Goal: Information Seeking & Learning: Learn about a topic

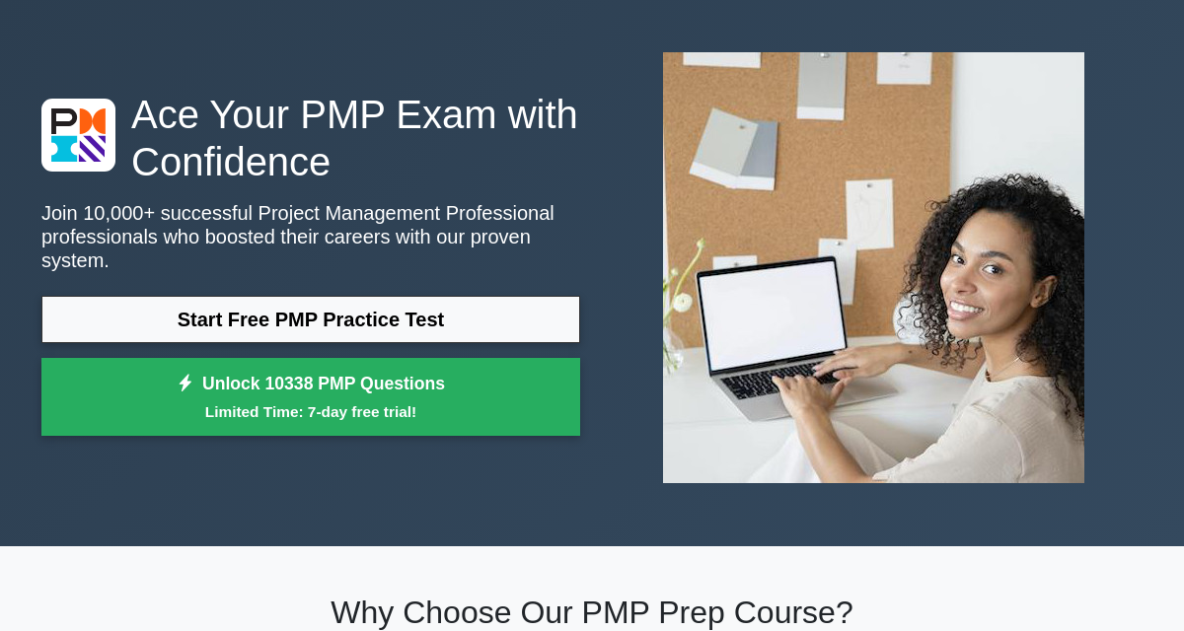
scroll to position [77, 0]
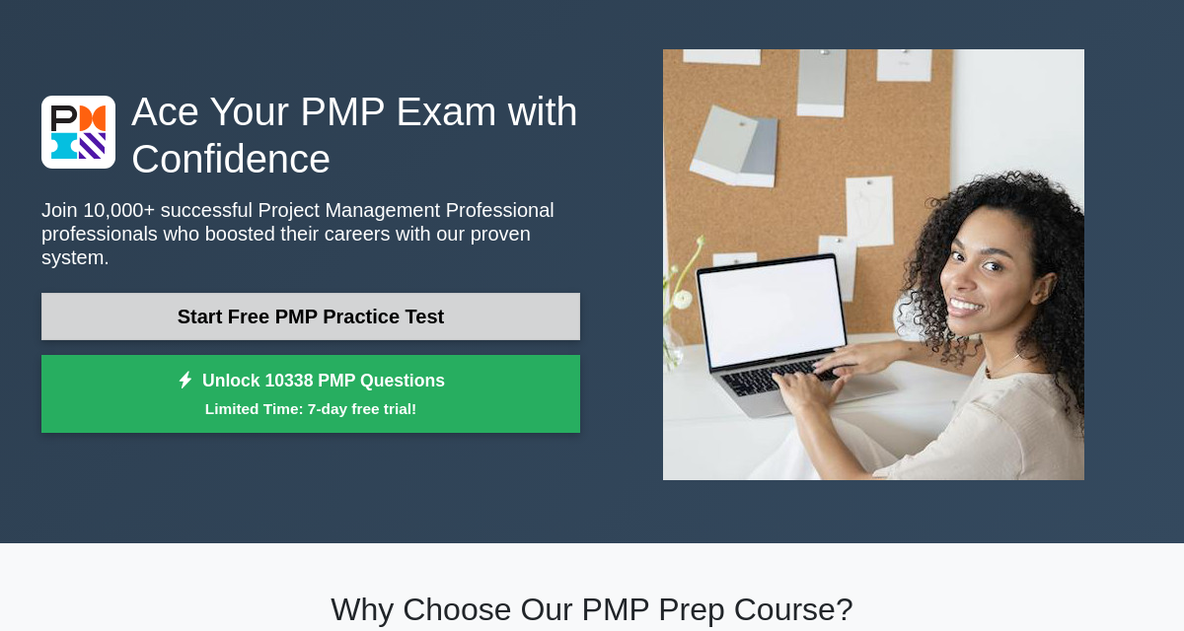
click at [493, 318] on link "Start Free PMP Practice Test" at bounding box center [310, 316] width 539 height 47
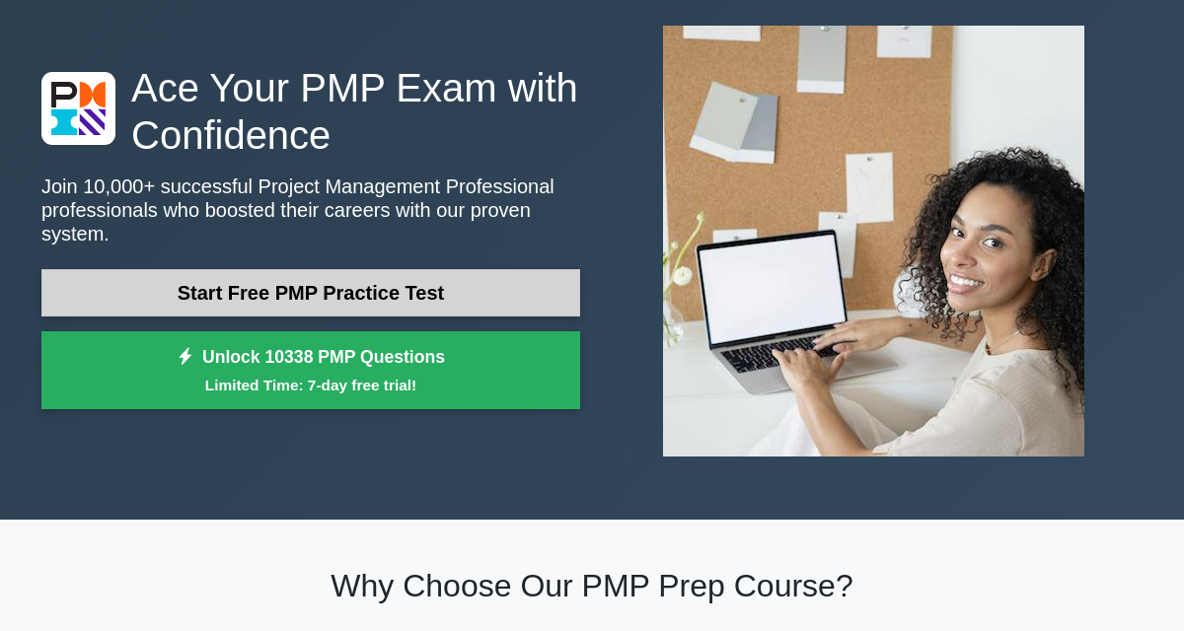
scroll to position [172, 0]
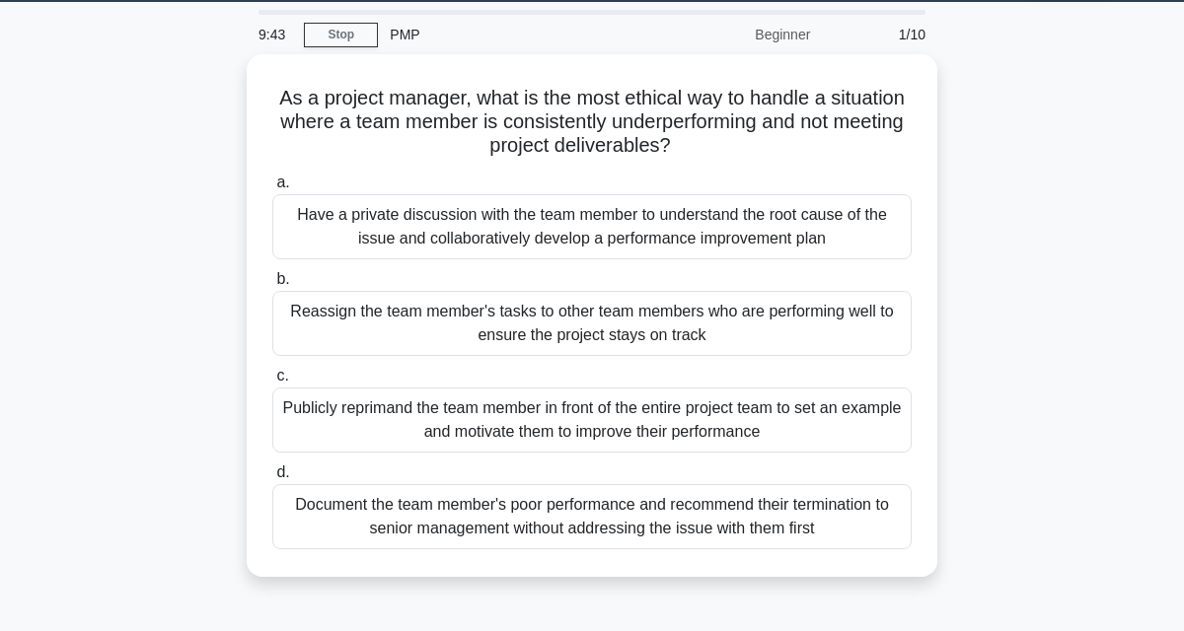
scroll to position [58, 0]
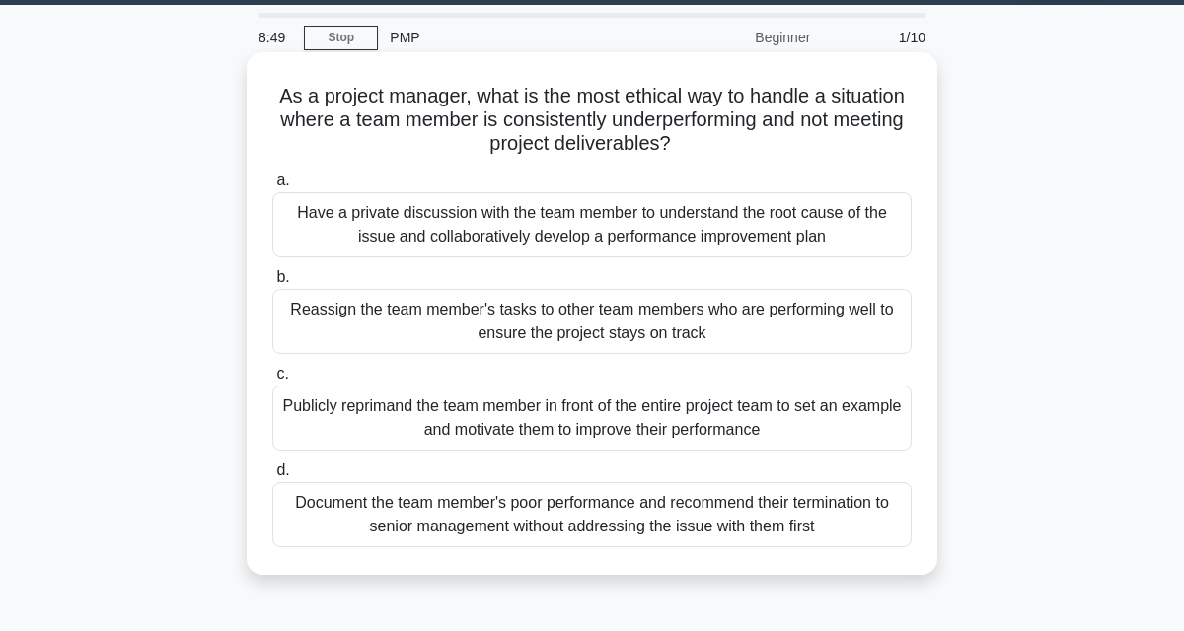
click at [788, 233] on div "Have a private discussion with the team member to understand the root cause of …" at bounding box center [591, 224] width 639 height 65
click at [272, 187] on input "a. Have a private discussion with the team member to understand the root cause …" at bounding box center [272, 181] width 0 height 13
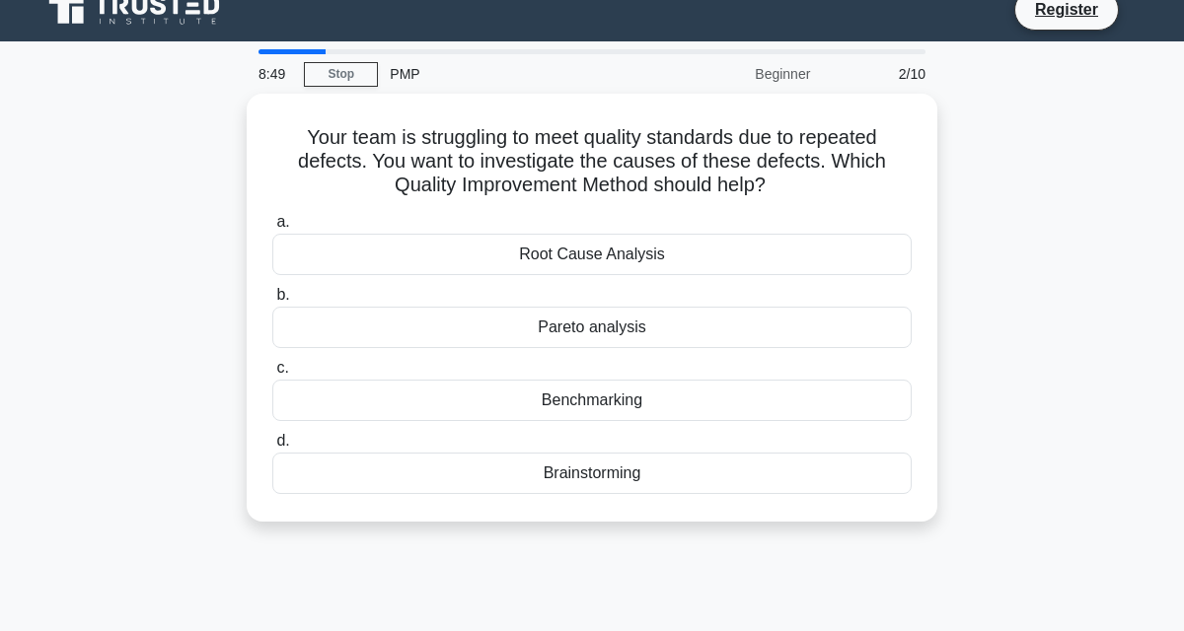
scroll to position [0, 0]
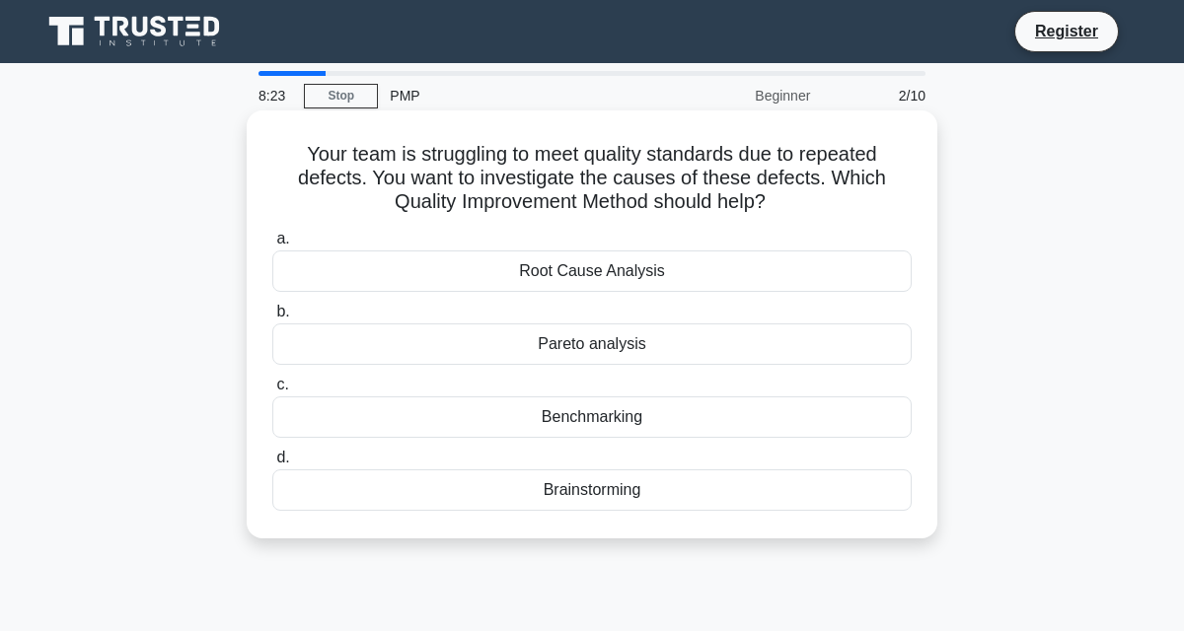
click at [715, 278] on div "Root Cause Analysis" at bounding box center [591, 271] width 639 height 41
click at [272, 246] on input "a. Root Cause Analysis" at bounding box center [272, 239] width 0 height 13
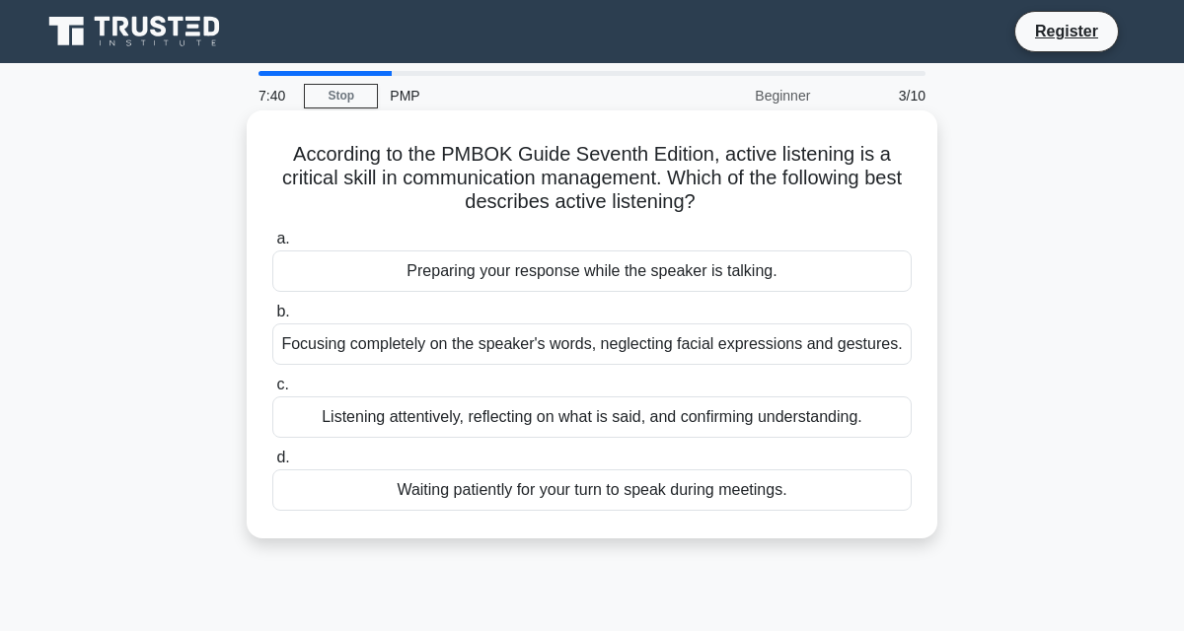
click at [793, 438] on div "Listening attentively, reflecting on what is said, and confirming understanding." at bounding box center [591, 417] width 639 height 41
click at [272, 392] on input "c. Listening attentively, reflecting on what is said, and confirming understand…" at bounding box center [272, 385] width 0 height 13
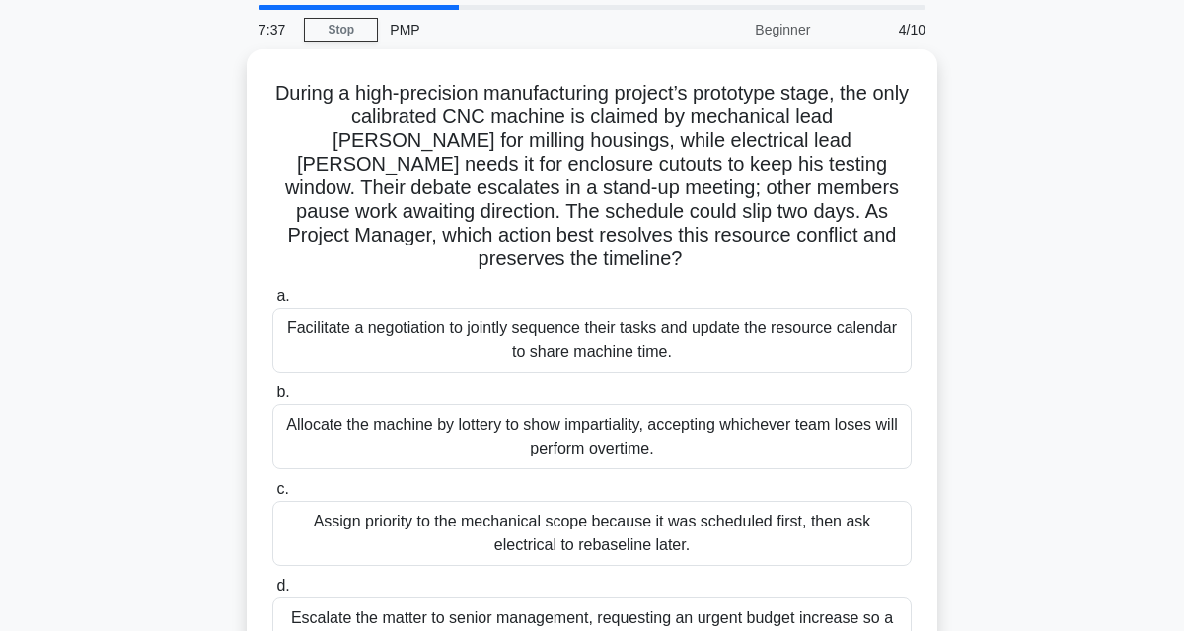
scroll to position [71, 0]
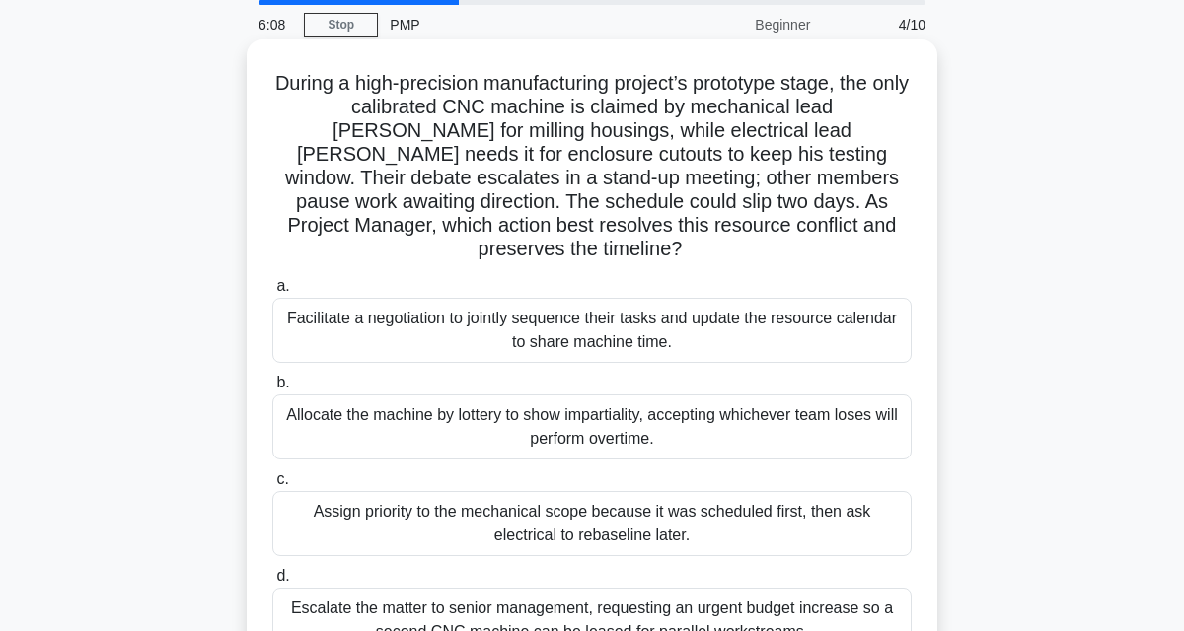
click at [786, 331] on div "Facilitate a negotiation to jointly sequence their tasks and update the resourc…" at bounding box center [591, 330] width 639 height 65
click at [272, 293] on input "a. Facilitate a negotiation to jointly sequence their tasks and update the reso…" at bounding box center [272, 286] width 0 height 13
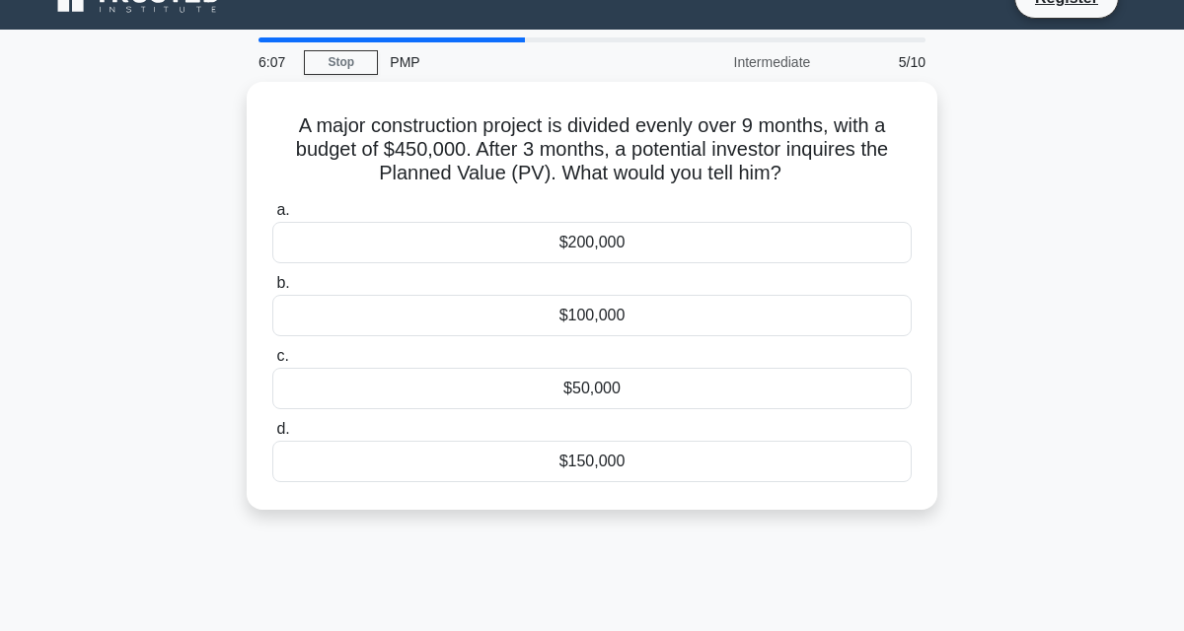
scroll to position [0, 0]
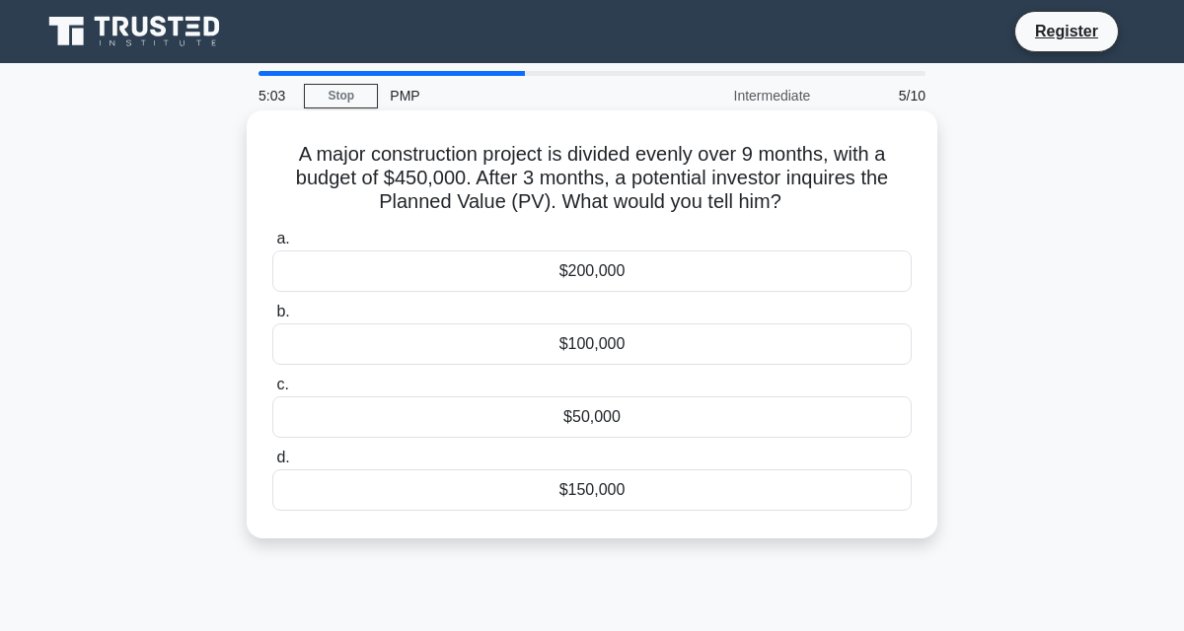
click at [665, 488] on div "$150,000" at bounding box center [591, 489] width 639 height 41
click at [272, 465] on input "d. $150,000" at bounding box center [272, 458] width 0 height 13
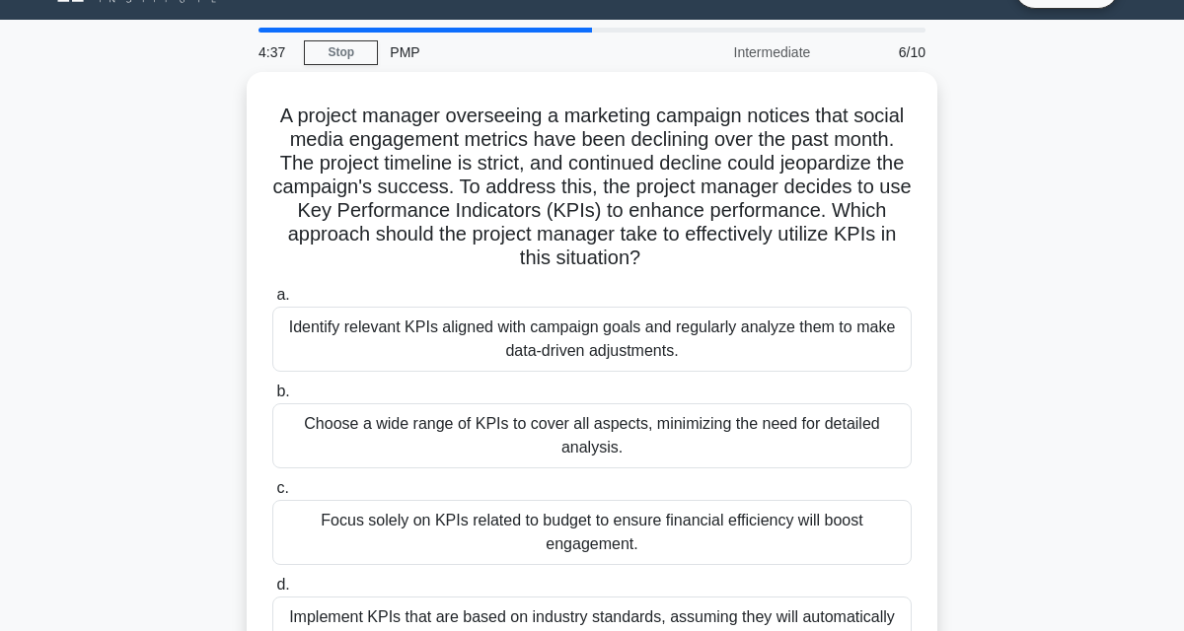
scroll to position [46, 0]
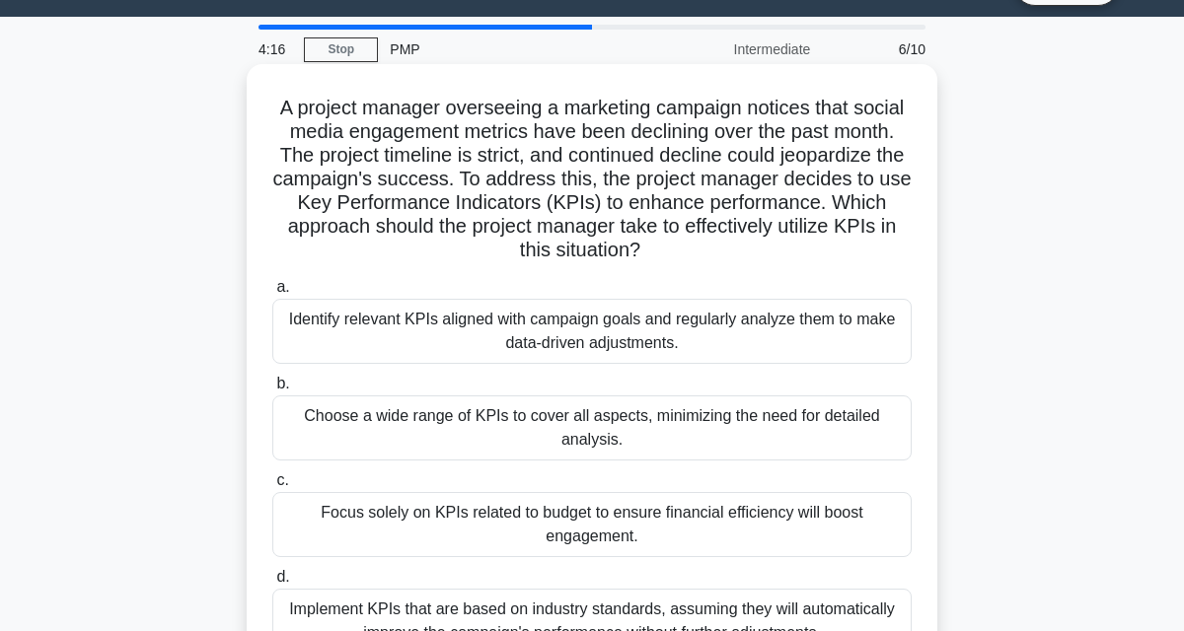
click at [629, 618] on div "Implement KPIs that are based on industry standards, assuming they will automat…" at bounding box center [591, 621] width 639 height 65
click at [272, 584] on input "d. Implement KPIs that are based on industry standards, assuming they will auto…" at bounding box center [272, 577] width 0 height 13
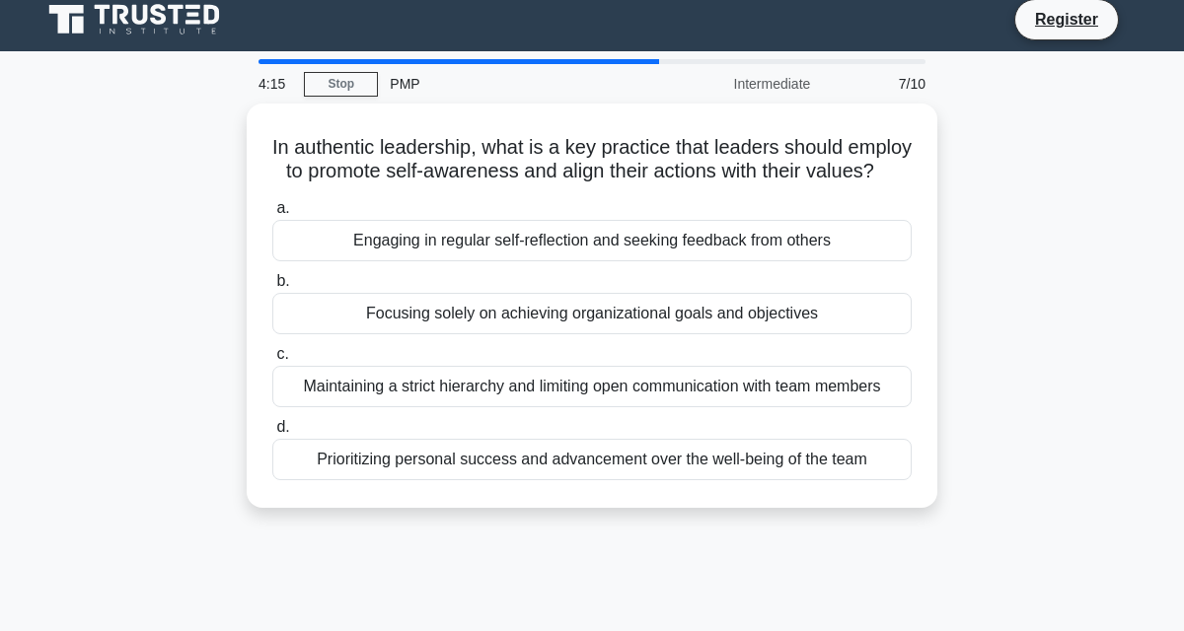
scroll to position [0, 0]
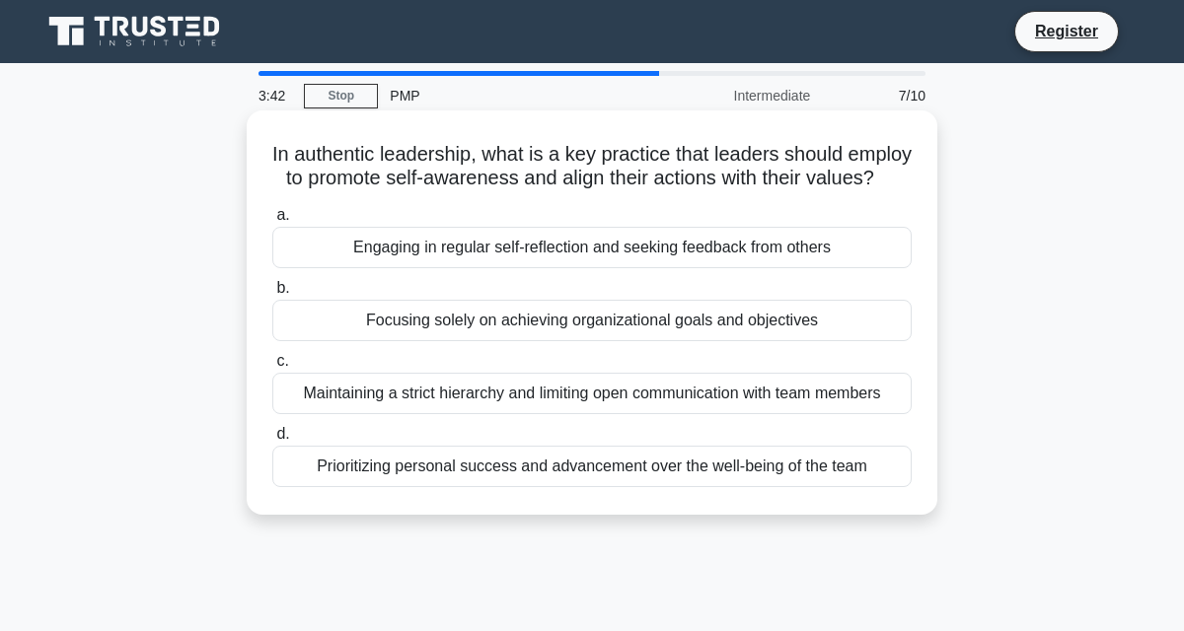
click at [711, 487] on div "Prioritizing personal success and advancement over the well-being of the team" at bounding box center [591, 466] width 639 height 41
click at [272, 441] on input "d. Prioritizing personal success and advancement over the well-being of the team" at bounding box center [272, 434] width 0 height 13
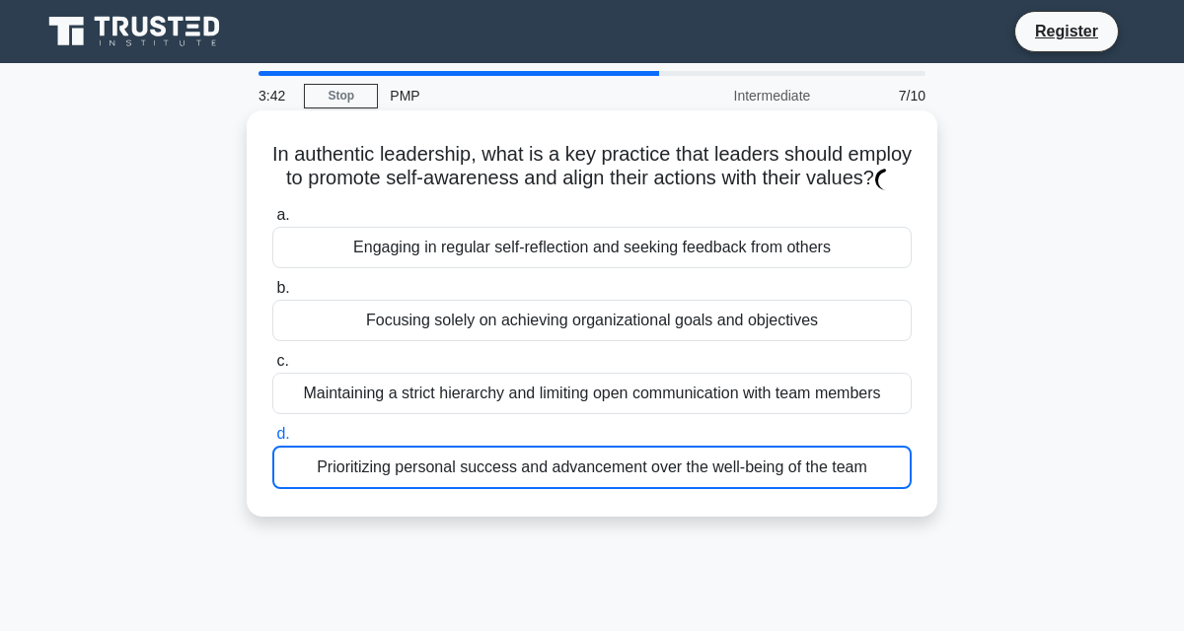
click at [686, 489] on div "Prioritizing personal success and advancement over the well-being of the team" at bounding box center [591, 467] width 639 height 43
click at [272, 441] on input "d. Prioritizing personal success and advancement over the well-being of the team" at bounding box center [272, 434] width 0 height 13
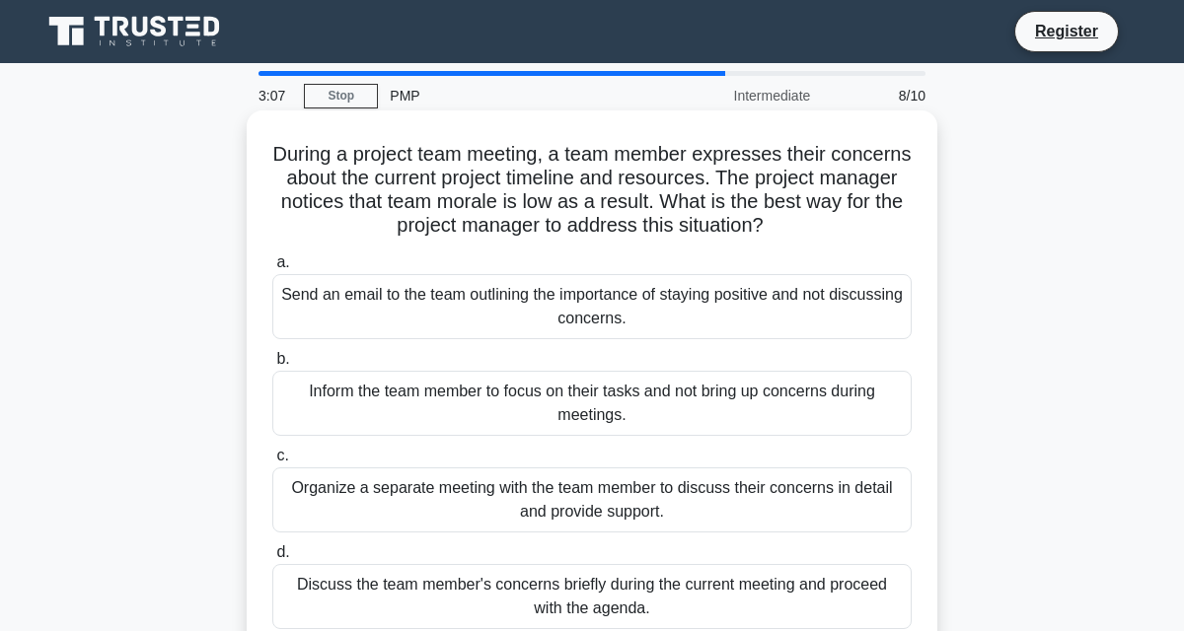
click at [702, 506] on div "Organize a separate meeting with the team member to discuss their concerns in d…" at bounding box center [591, 500] width 639 height 65
click at [272, 463] on input "c. Organize a separate meeting with the team member to discuss their concerns i…" at bounding box center [272, 456] width 0 height 13
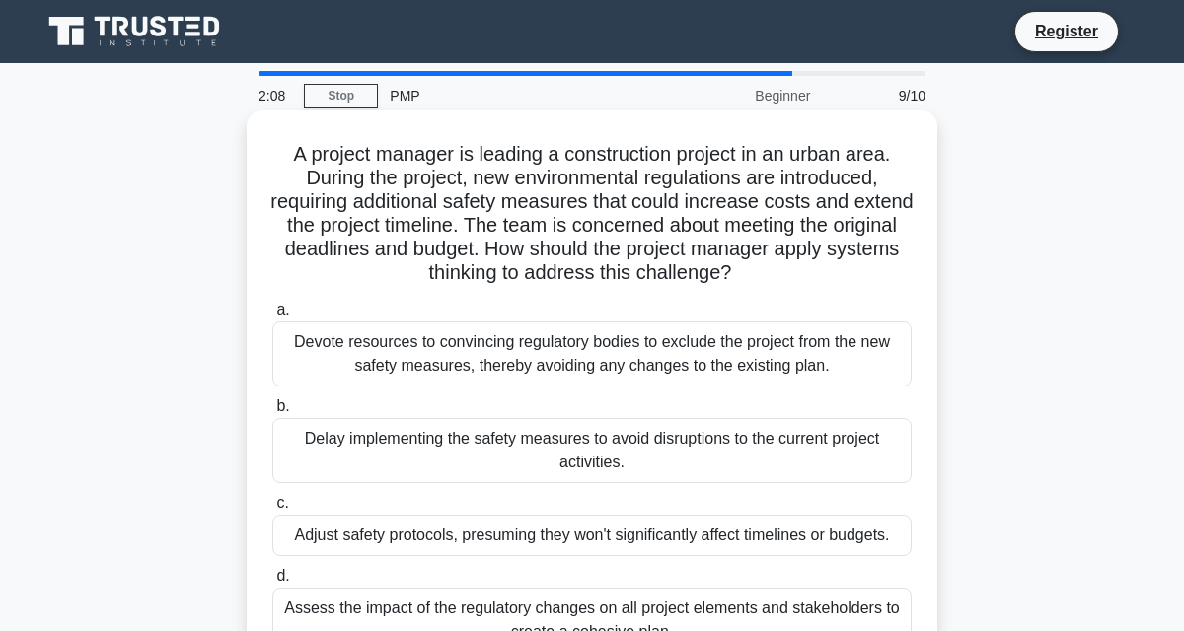
click at [689, 630] on div "Assess the impact of the regulatory changes on all project elements and stakeho…" at bounding box center [591, 620] width 639 height 65
click at [272, 583] on input "d. Assess the impact of the regulatory changes on all project elements and stak…" at bounding box center [272, 576] width 0 height 13
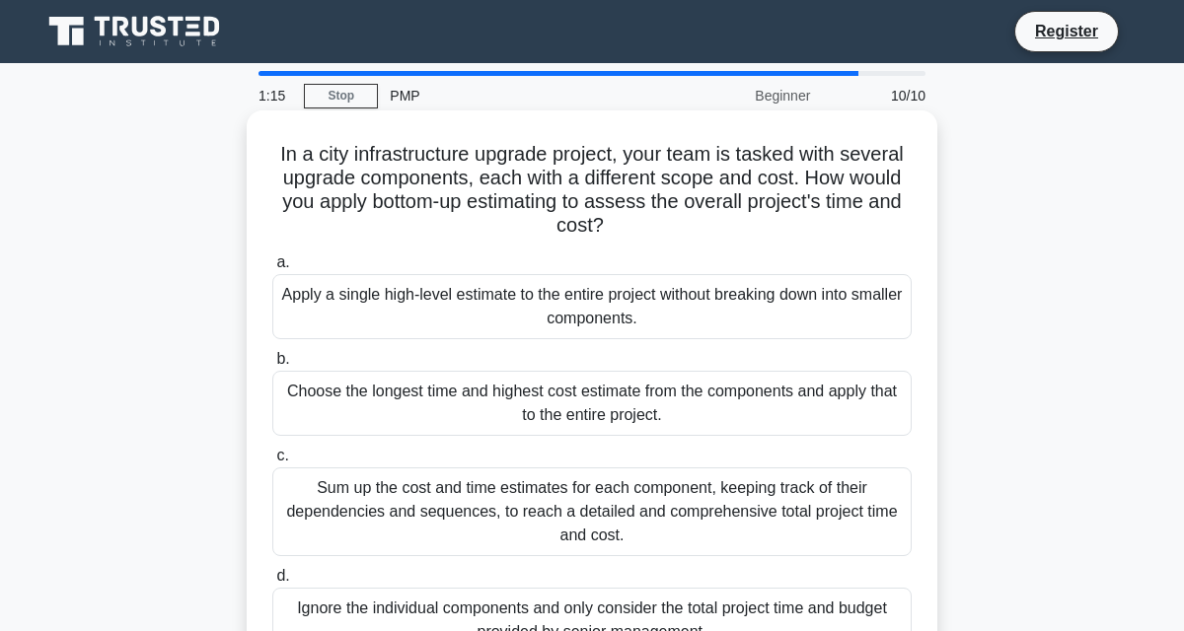
click at [617, 518] on div "Sum up the cost and time estimates for each component, keeping track of their d…" at bounding box center [591, 512] width 639 height 89
click at [272, 463] on input "c. Sum up the cost and time estimates for each component, keeping track of thei…" at bounding box center [272, 456] width 0 height 13
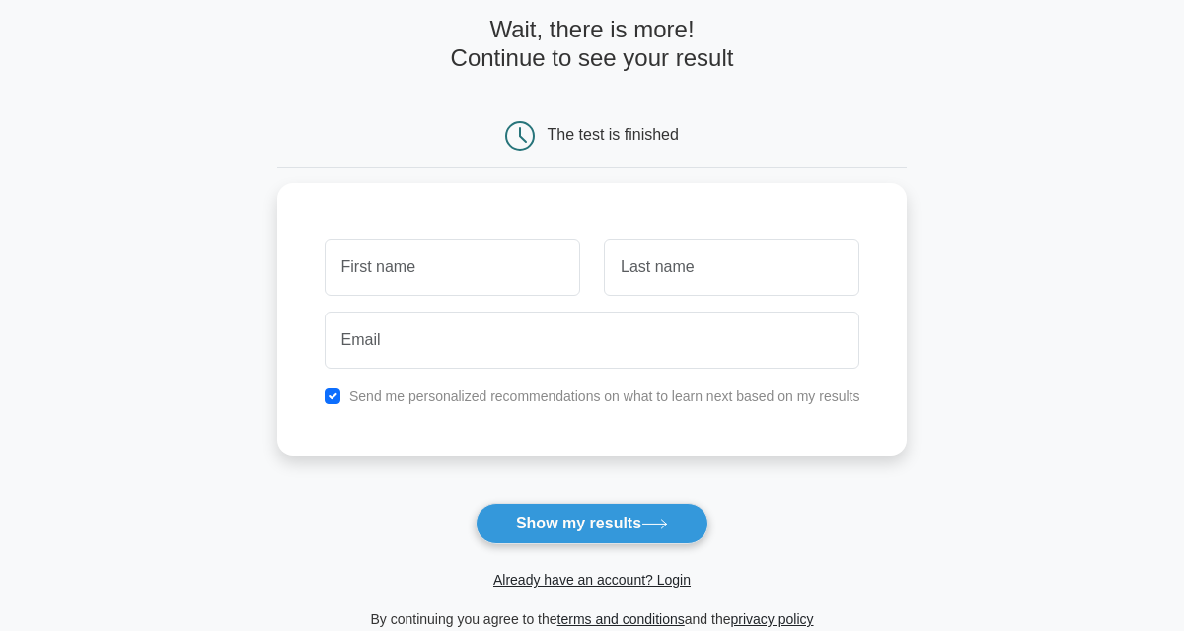
scroll to position [100, 0]
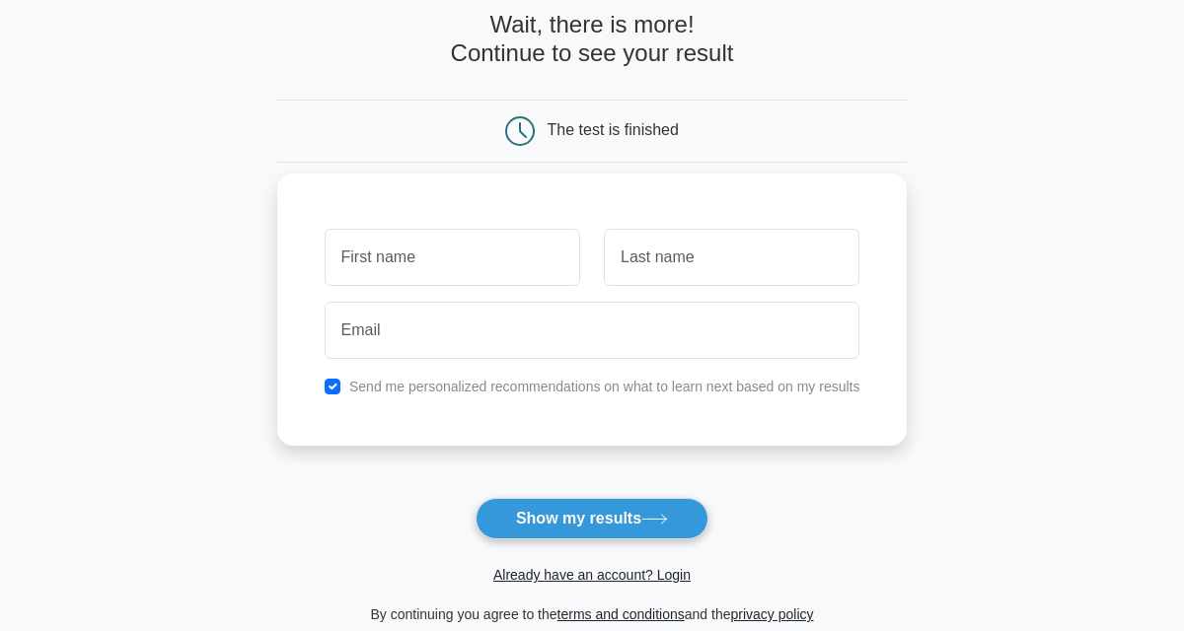
click at [413, 256] on input "text" at bounding box center [452, 257] width 255 height 57
type input "vincent"
click at [721, 259] on input "text" at bounding box center [731, 257] width 255 height 57
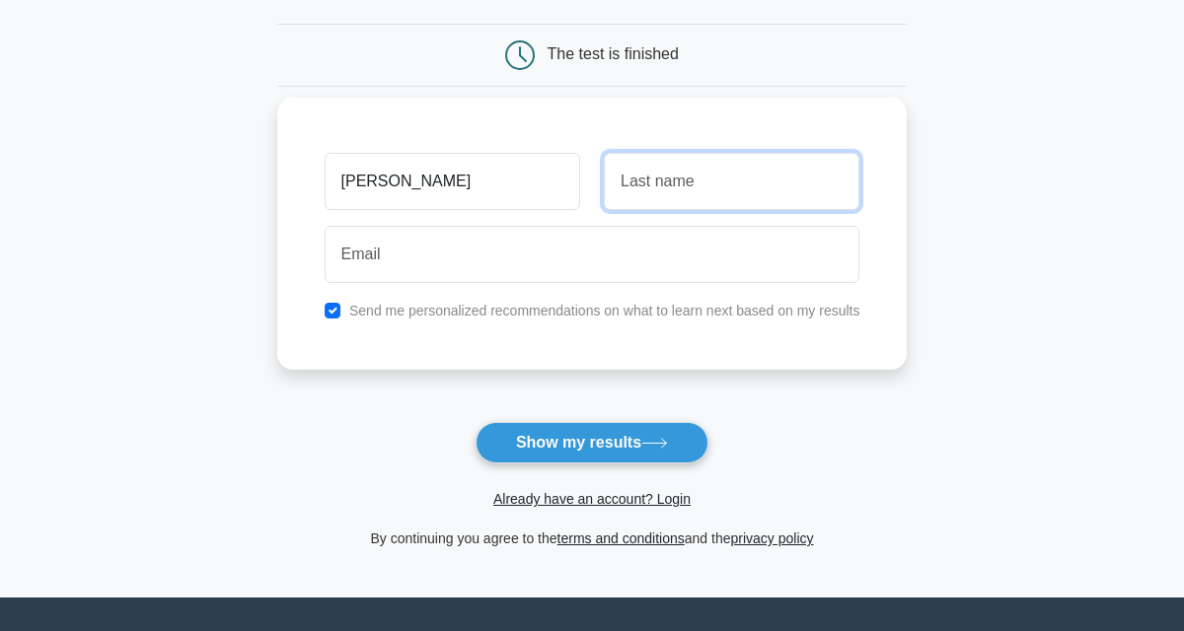
scroll to position [222, 0]
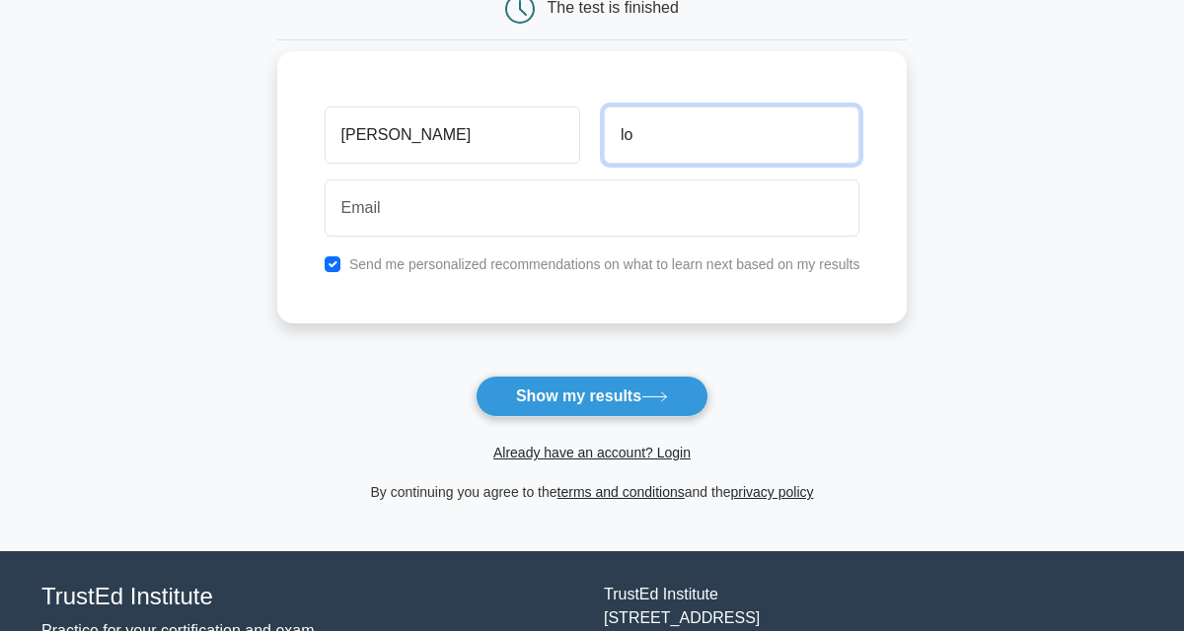
type input "lo"
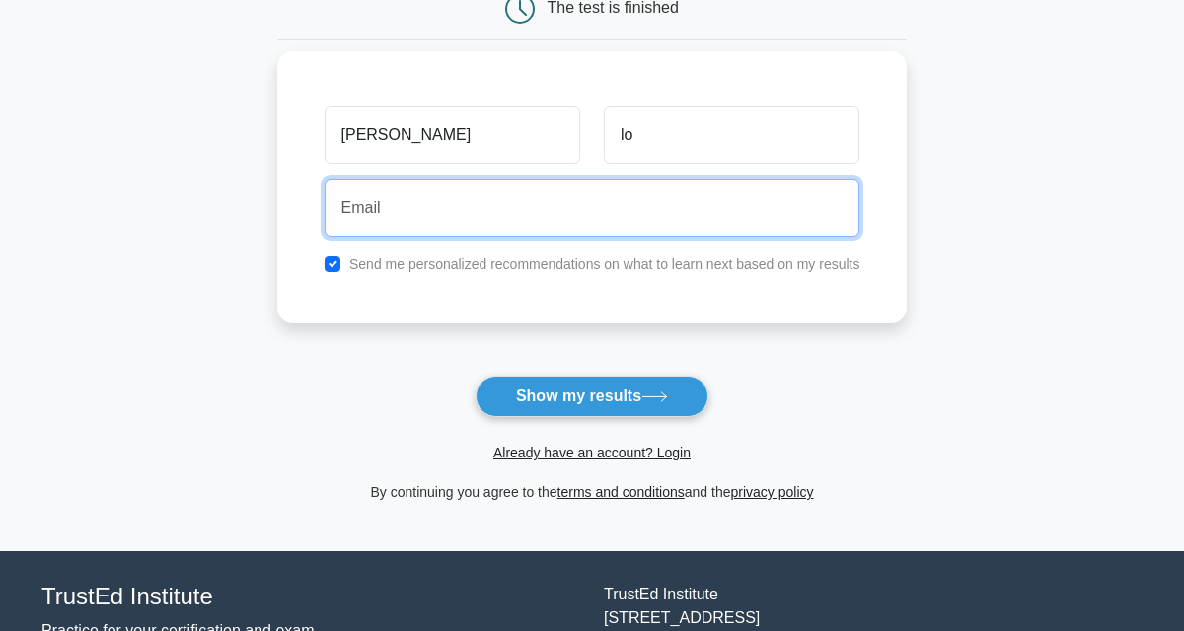
click at [664, 212] on input "email" at bounding box center [593, 208] width 536 height 57
type input "vincentlo1212@gmail.com"
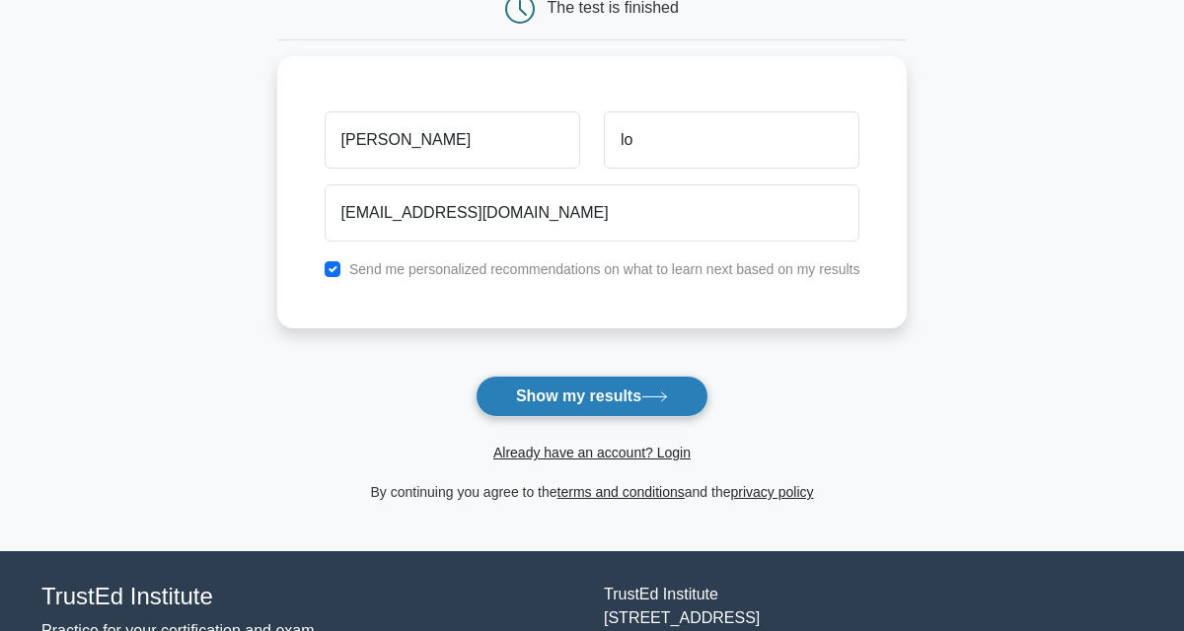
click at [629, 386] on button "Show my results" at bounding box center [591, 396] width 233 height 41
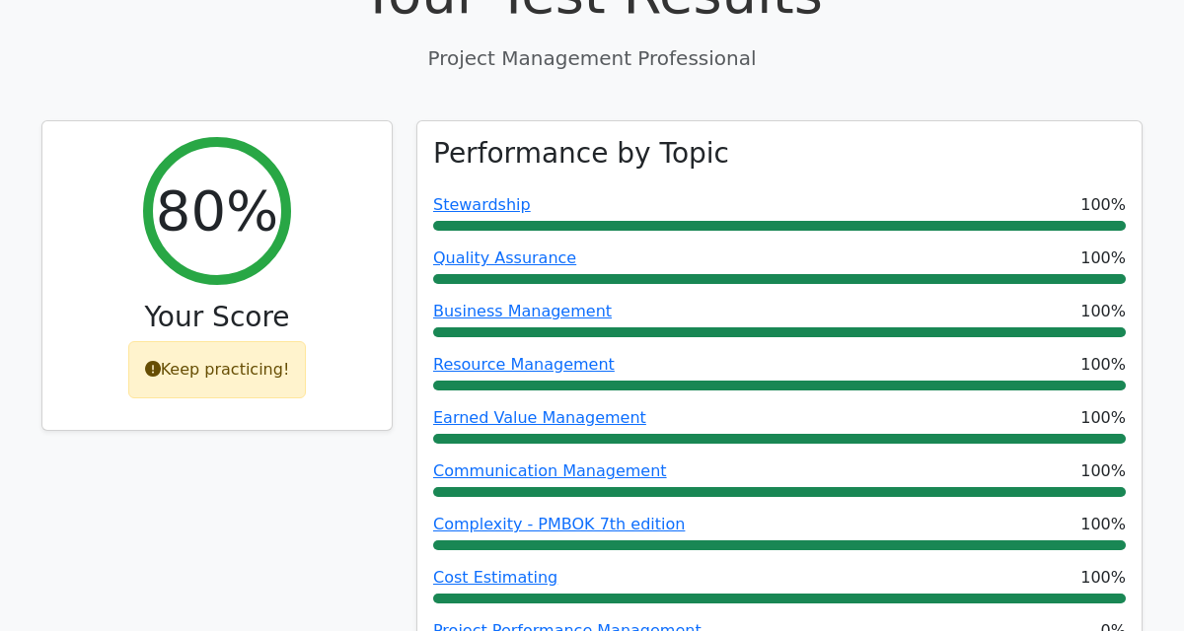
scroll to position [783, 0]
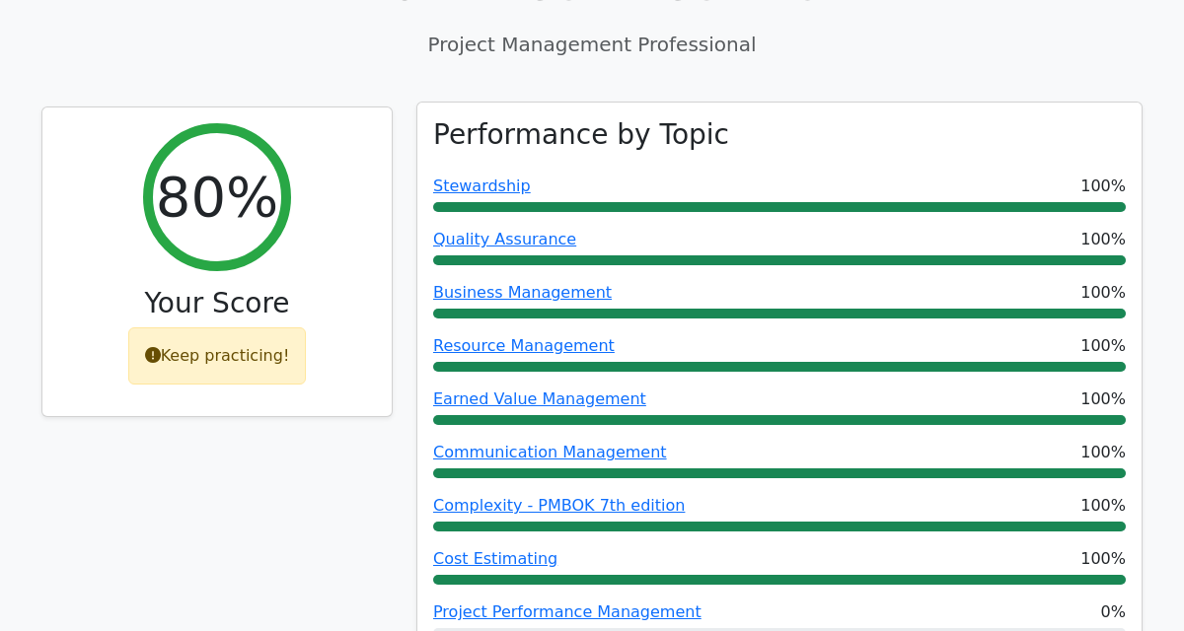
click at [803, 628] on div at bounding box center [779, 633] width 692 height 10
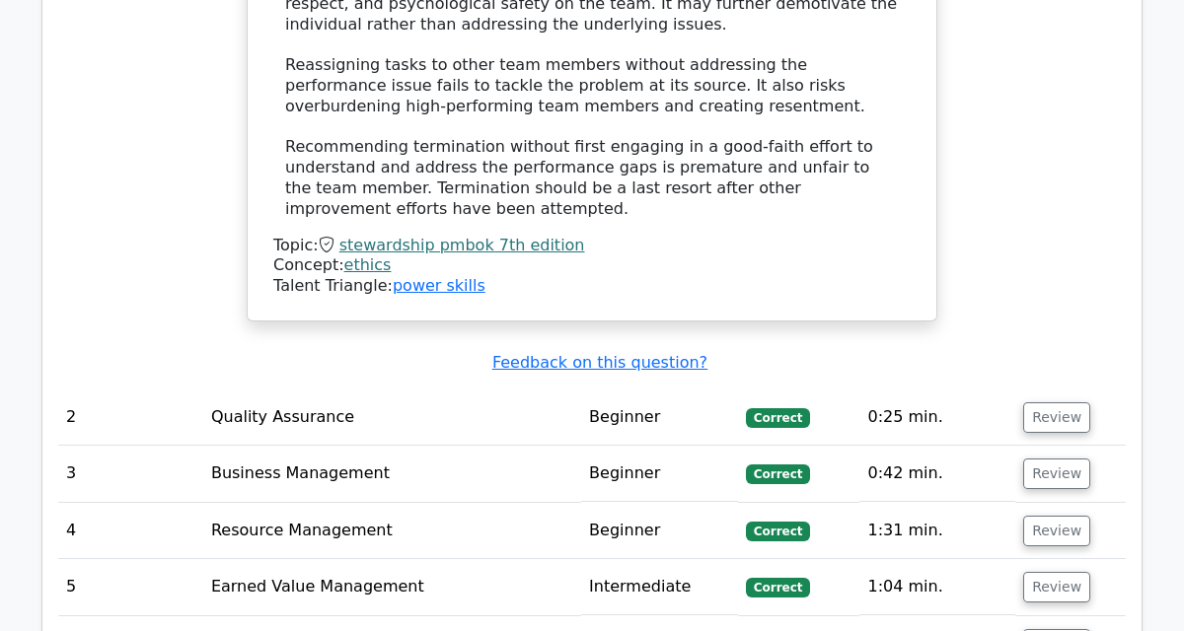
scroll to position [2779, 0]
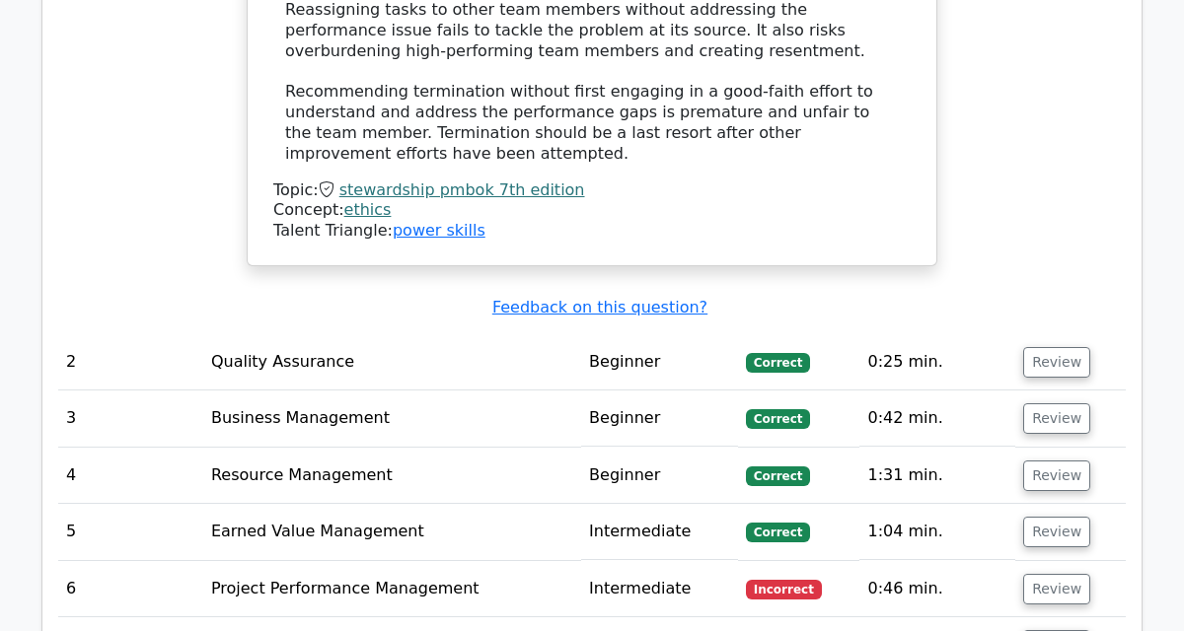
click at [508, 561] on td "Project Performance Management" at bounding box center [392, 589] width 378 height 56
click at [1055, 574] on button "Review" at bounding box center [1056, 589] width 67 height 31
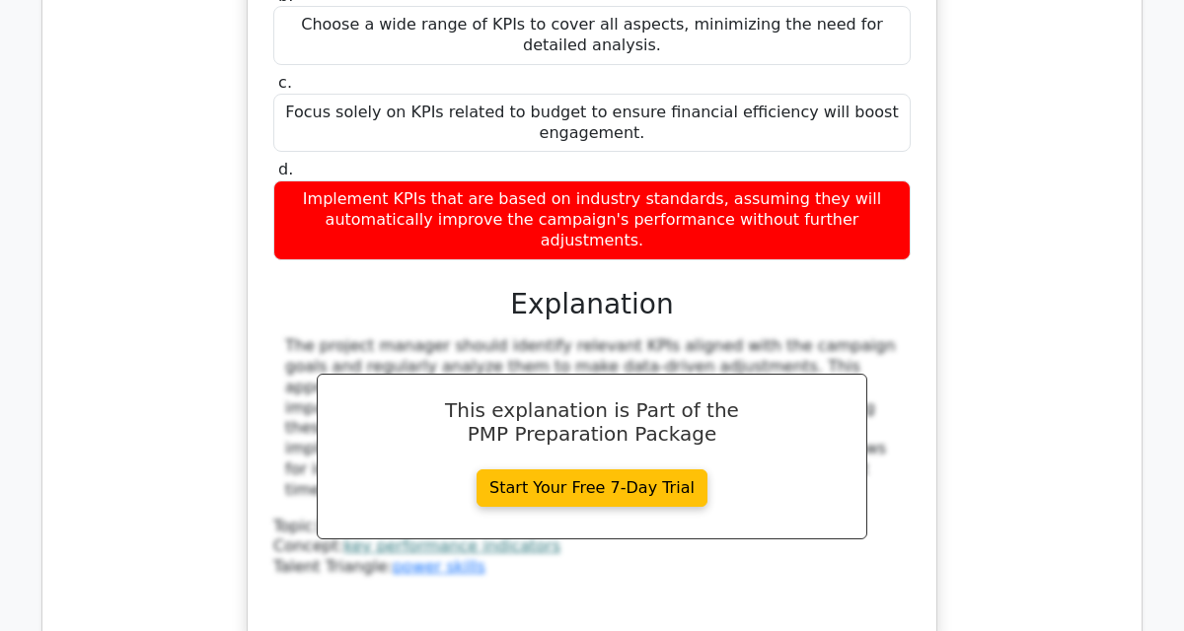
scroll to position [3737, 0]
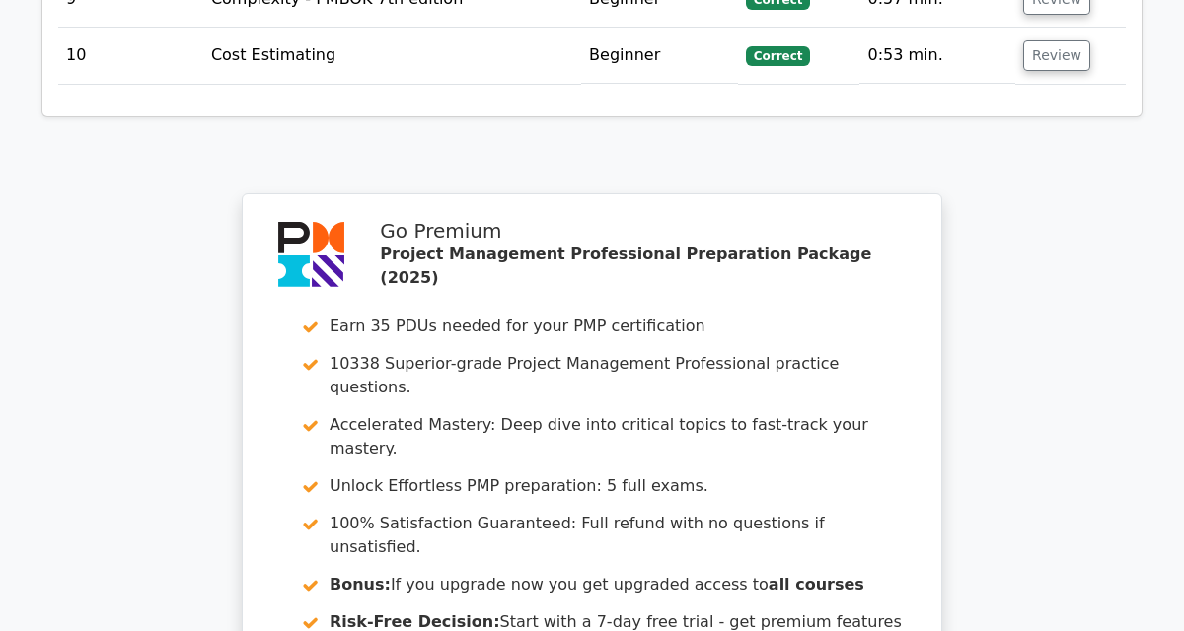
scroll to position [5653, 0]
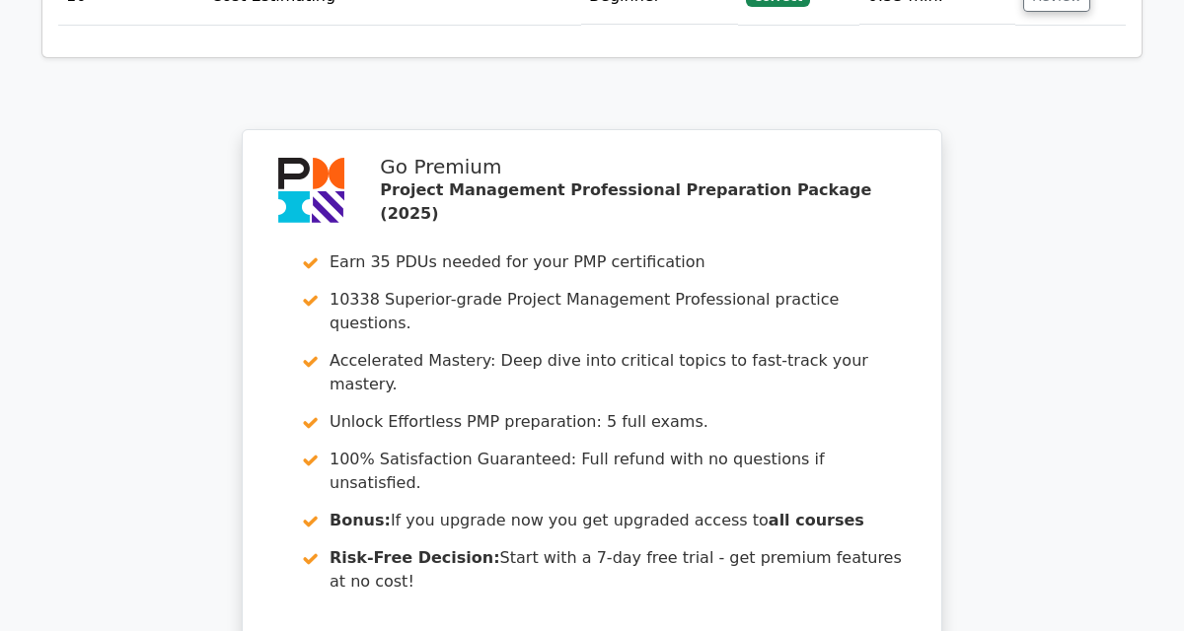
scroll to position [5747, 0]
